Goal: Information Seeking & Learning: Learn about a topic

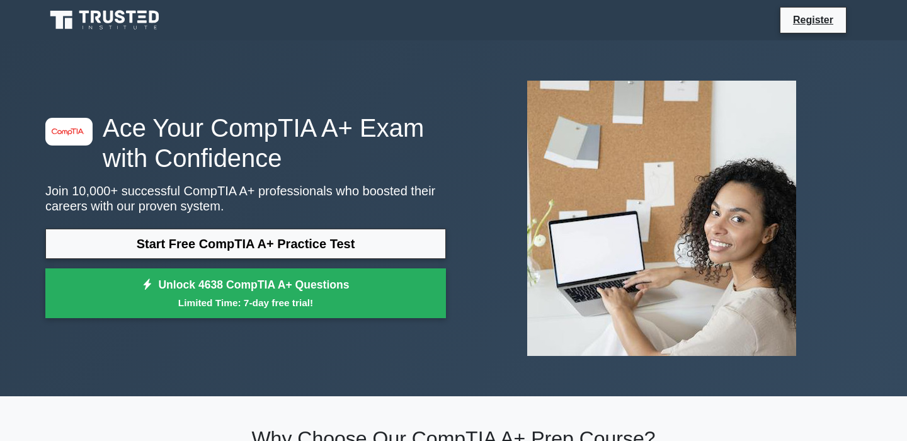
click at [391, 246] on link "Start Free CompTIA A+ Practice Test" at bounding box center [245, 244] width 400 height 30
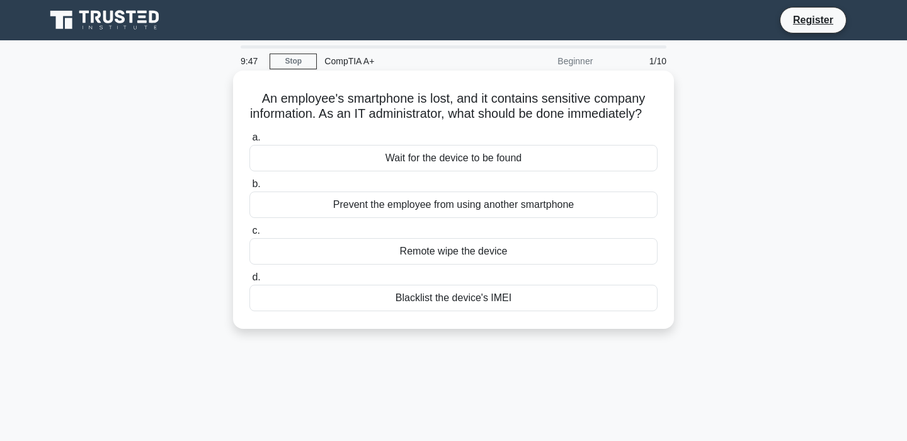
click at [471, 308] on div "Blacklist the device's IMEI" at bounding box center [453, 298] width 408 height 26
click at [249, 281] on input "d. Blacklist the device's IMEI" at bounding box center [249, 277] width 0 height 8
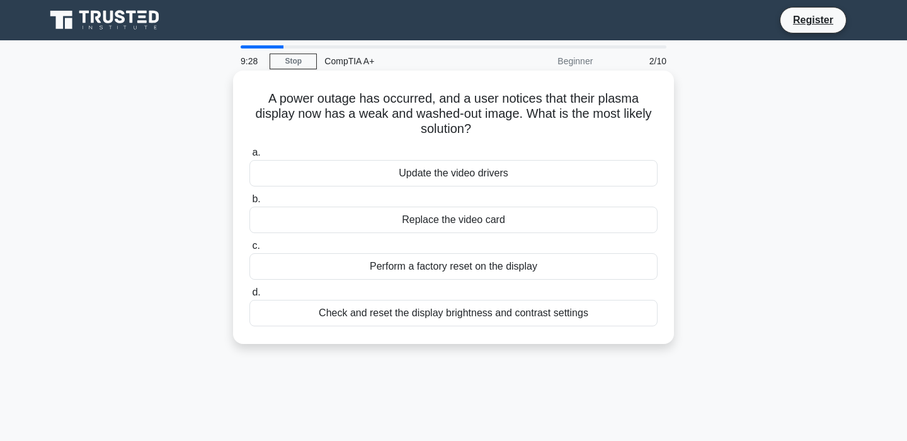
click at [468, 229] on div "Replace the video card" at bounding box center [453, 219] width 408 height 26
click at [249, 203] on input "b. Replace the video card" at bounding box center [249, 199] width 0 height 8
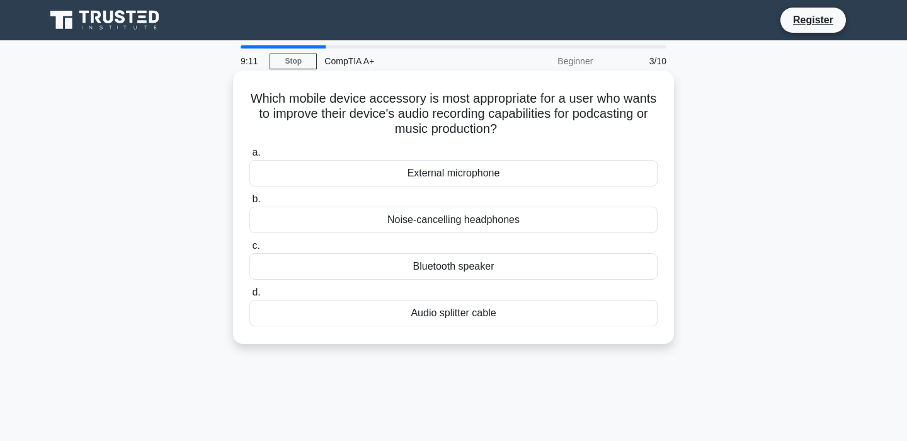
click at [473, 178] on div "External microphone" at bounding box center [453, 173] width 408 height 26
click at [249, 157] on input "a. External microphone" at bounding box center [249, 153] width 0 height 8
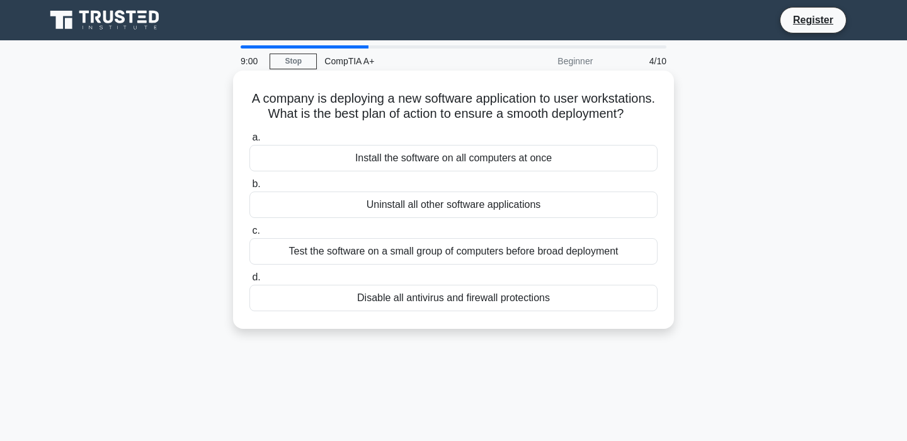
click at [494, 254] on div "Test the software on a small group of computers before broad deployment" at bounding box center [453, 251] width 408 height 26
click at [249, 235] on input "c. Test the software on a small group of computers before broad deployment" at bounding box center [249, 231] width 0 height 8
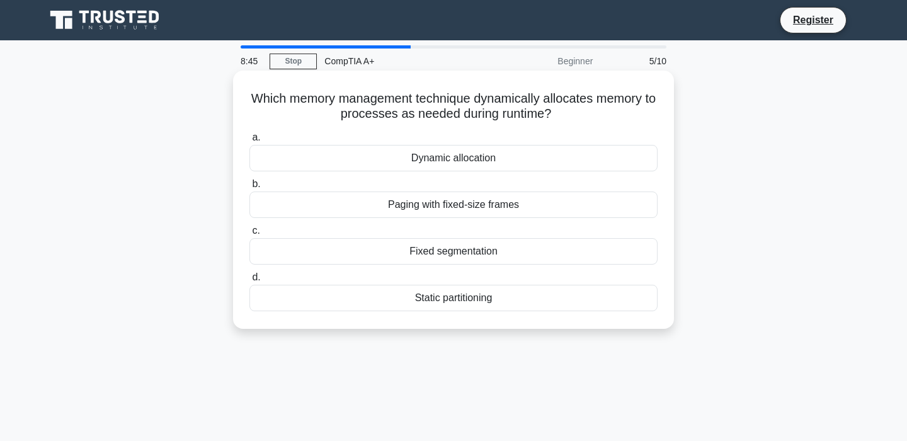
click at [495, 169] on div "Dynamic allocation" at bounding box center [453, 158] width 408 height 26
click at [249, 142] on input "a. Dynamic allocation" at bounding box center [249, 137] width 0 height 8
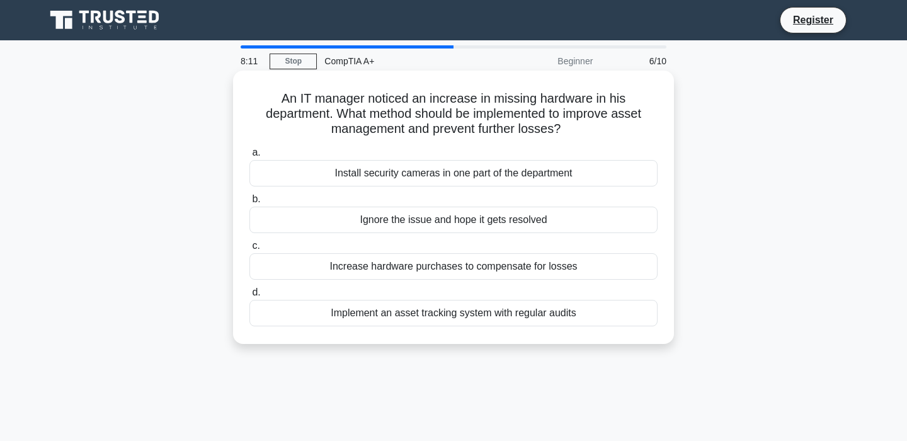
click at [473, 181] on div "Install security cameras in one part of the department" at bounding box center [453, 173] width 408 height 26
click at [249, 157] on input "a. Install security cameras in one part of the department" at bounding box center [249, 153] width 0 height 8
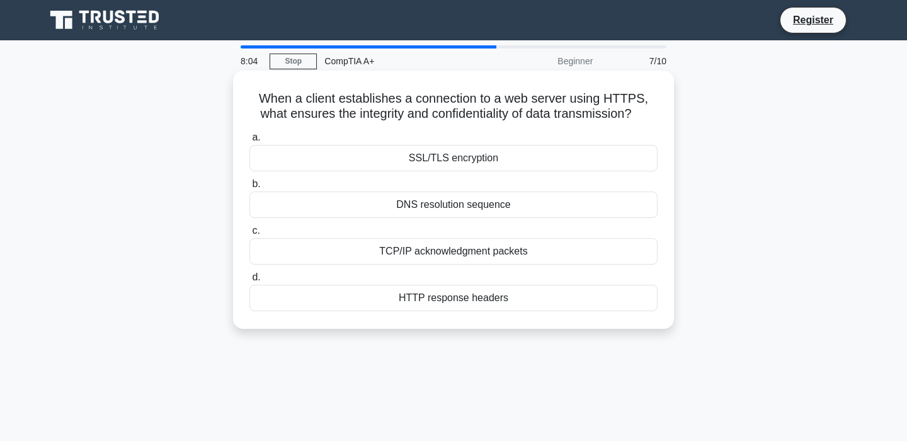
click at [480, 164] on div "SSL/TLS encryption" at bounding box center [453, 158] width 408 height 26
click at [249, 142] on input "a. SSL/TLS encryption" at bounding box center [249, 137] width 0 height 8
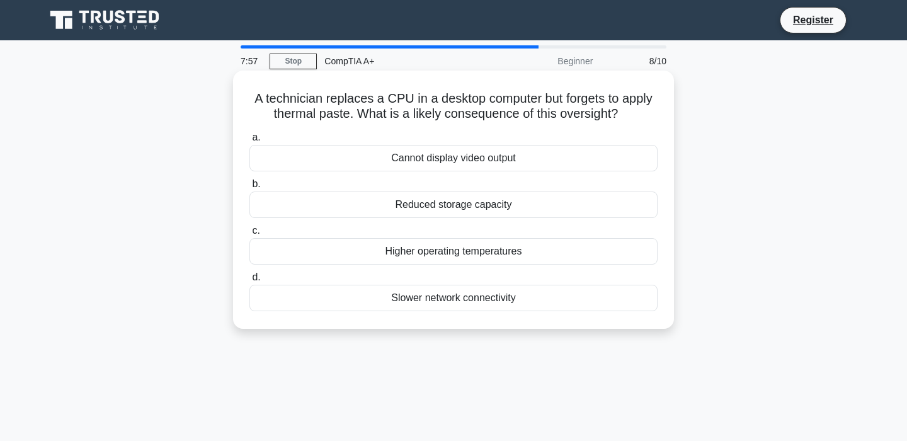
click at [475, 254] on div "Higher operating temperatures" at bounding box center [453, 251] width 408 height 26
click at [249, 235] on input "c. Higher operating temperatures" at bounding box center [249, 231] width 0 height 8
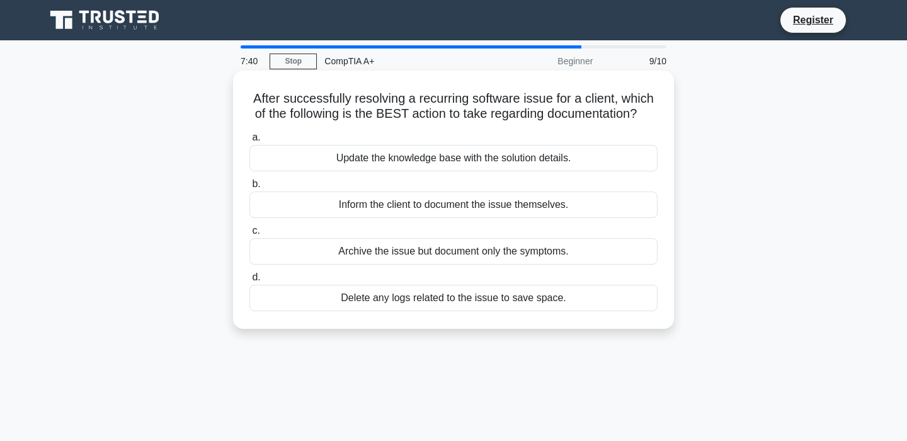
click at [479, 212] on div "Inform the client to document the issue themselves." at bounding box center [453, 204] width 408 height 26
click at [249, 188] on input "b. Inform the client to document the issue themselves." at bounding box center [249, 184] width 0 height 8
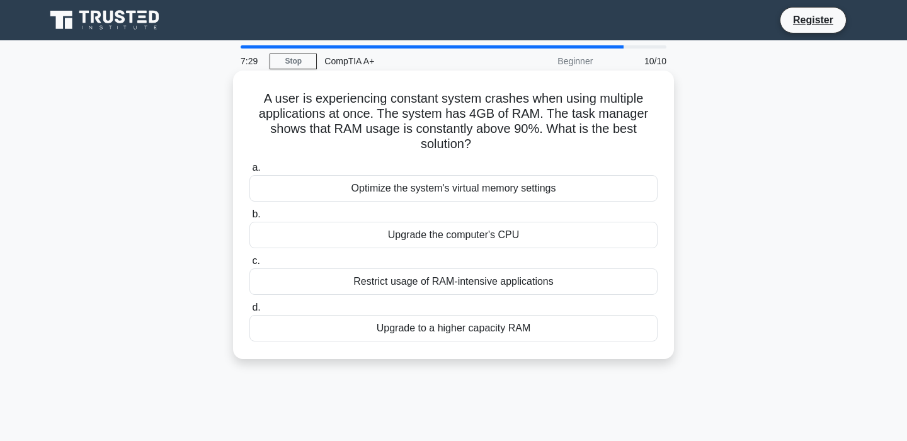
click at [485, 327] on div "Upgrade to a higher capacity RAM" at bounding box center [453, 328] width 408 height 26
click at [249, 312] on input "d. Upgrade to a higher capacity RAM" at bounding box center [249, 307] width 0 height 8
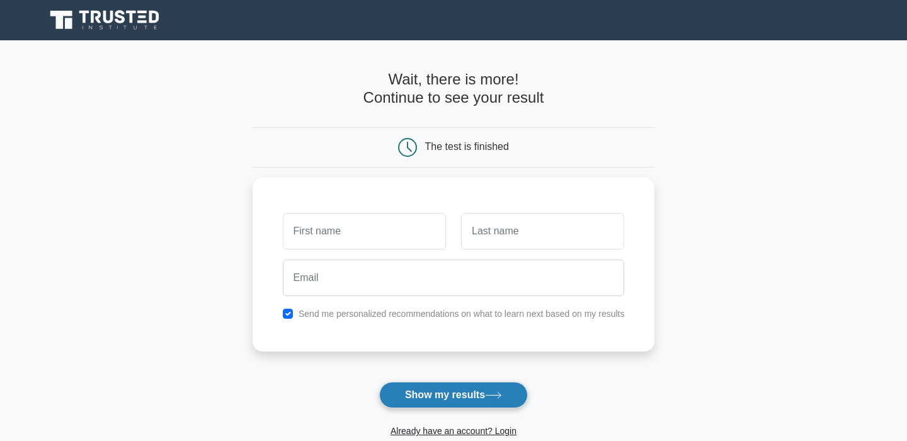
click at [491, 403] on button "Show my results" at bounding box center [453, 395] width 149 height 26
